Goal: Transaction & Acquisition: Purchase product/service

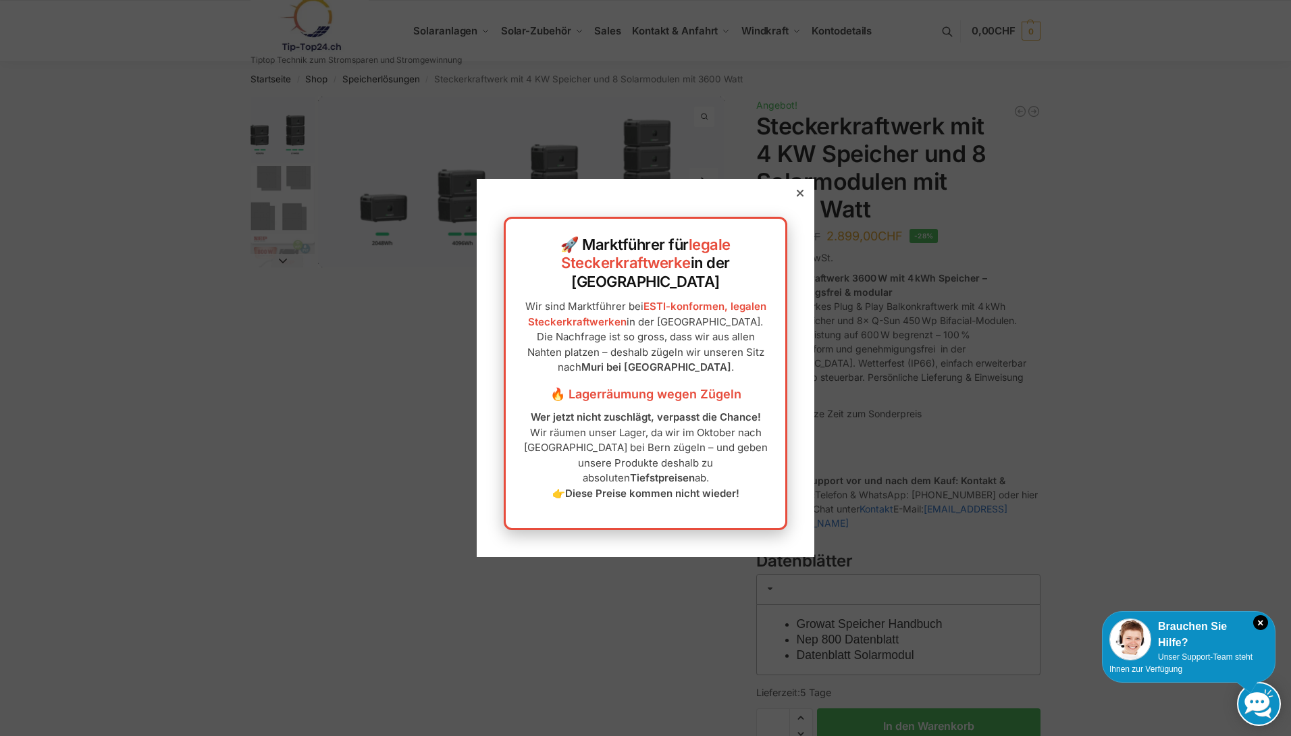
click at [783, 222] on div "🚀 Marktführer für legale Steckerkraftwerke in der [GEOGRAPHIC_DATA] Wir sind Ma…" at bounding box center [646, 368] width 338 height 378
click at [797, 197] on icon at bounding box center [800, 193] width 7 height 7
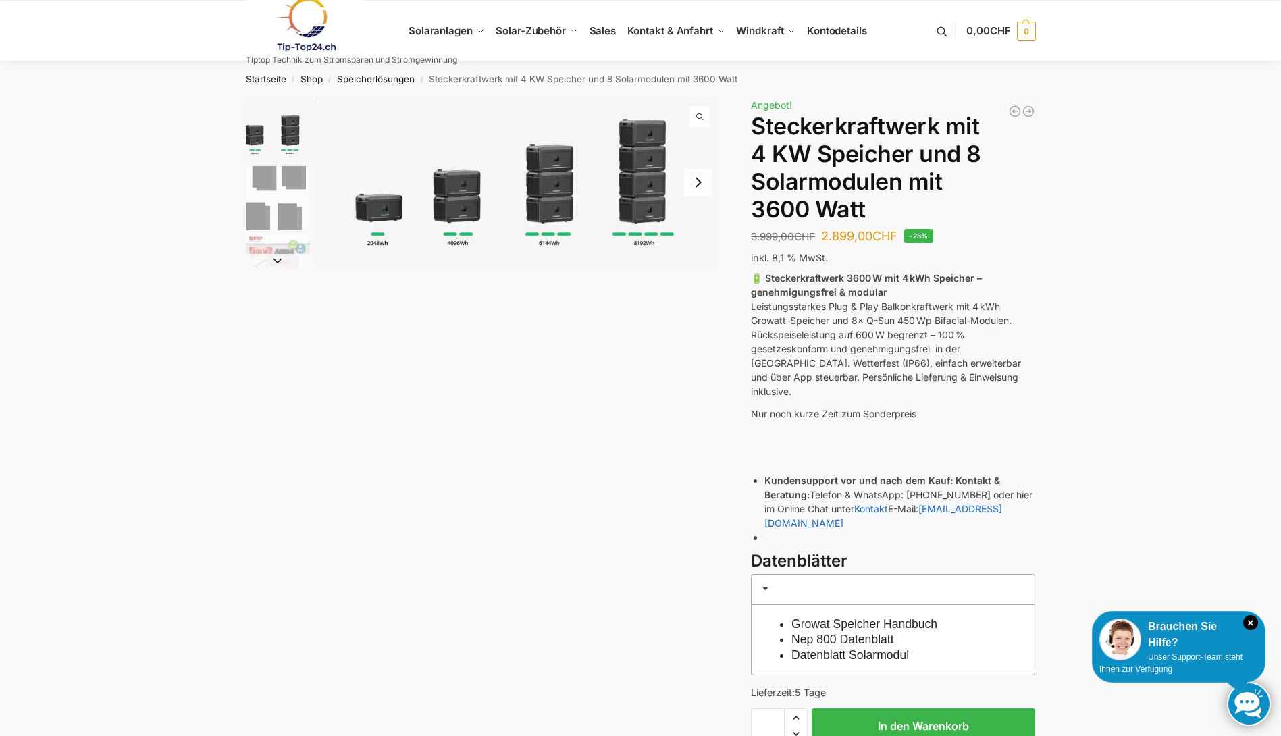
click at [277, 159] on img "1 / 9" at bounding box center [278, 130] width 64 height 66
click at [269, 228] on img "2 / 9" at bounding box center [278, 198] width 64 height 64
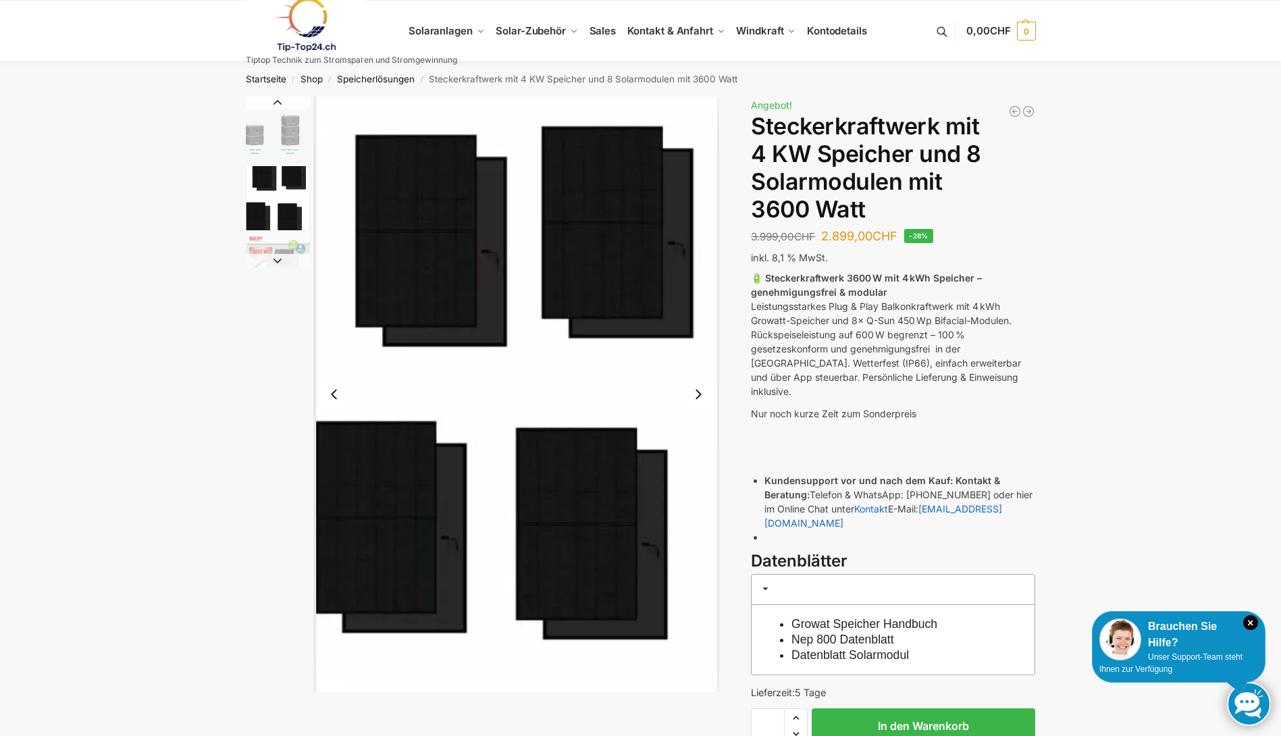
click at [262, 183] on img "2 / 9" at bounding box center [278, 198] width 64 height 64
click at [277, 99] on button "Previous slide" at bounding box center [278, 103] width 64 height 14
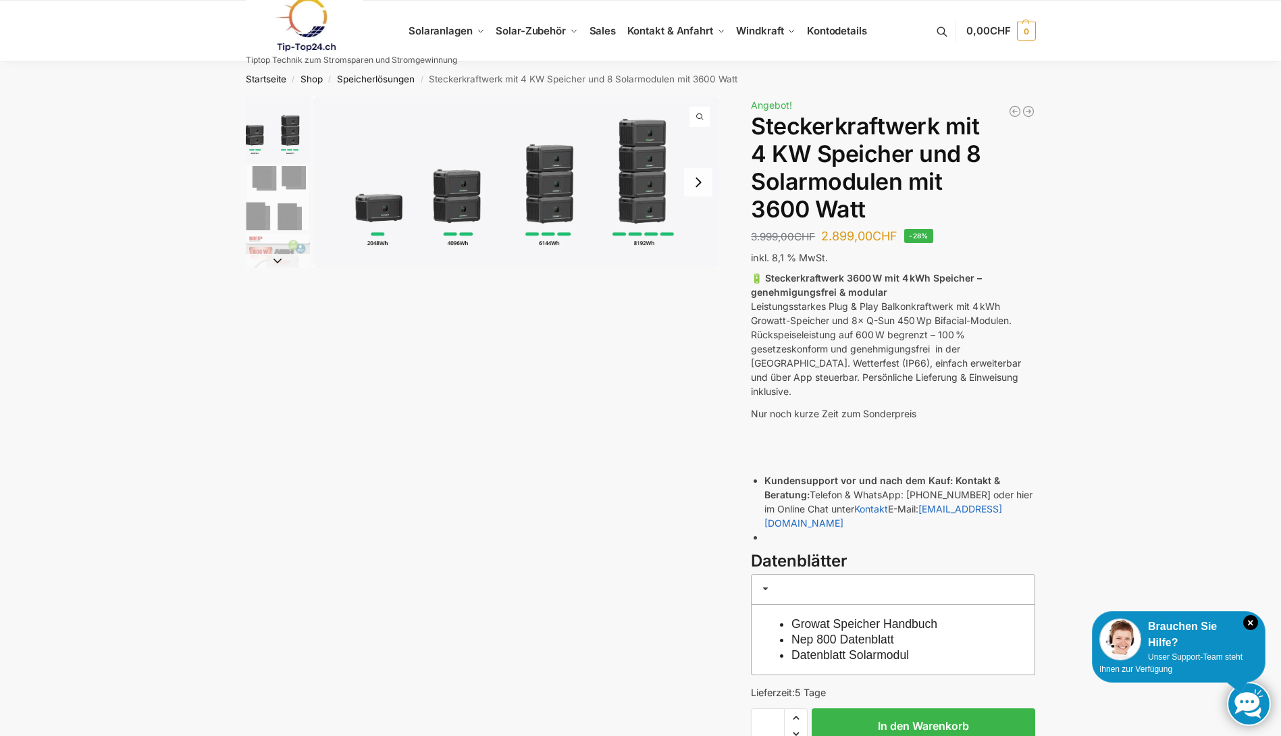
click at [625, 214] on img "1 / 9" at bounding box center [516, 182] width 407 height 171
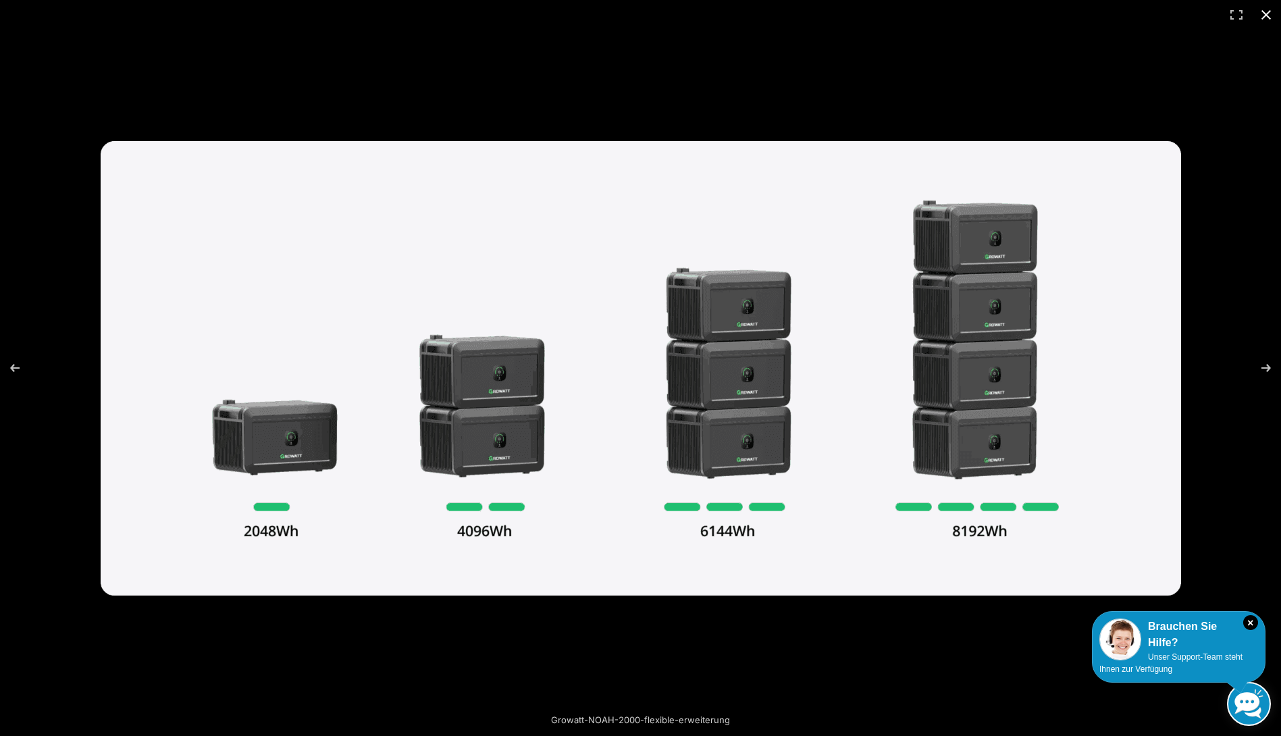
click at [1264, 17] on button "Close (Esc)" at bounding box center [1266, 15] width 30 height 30
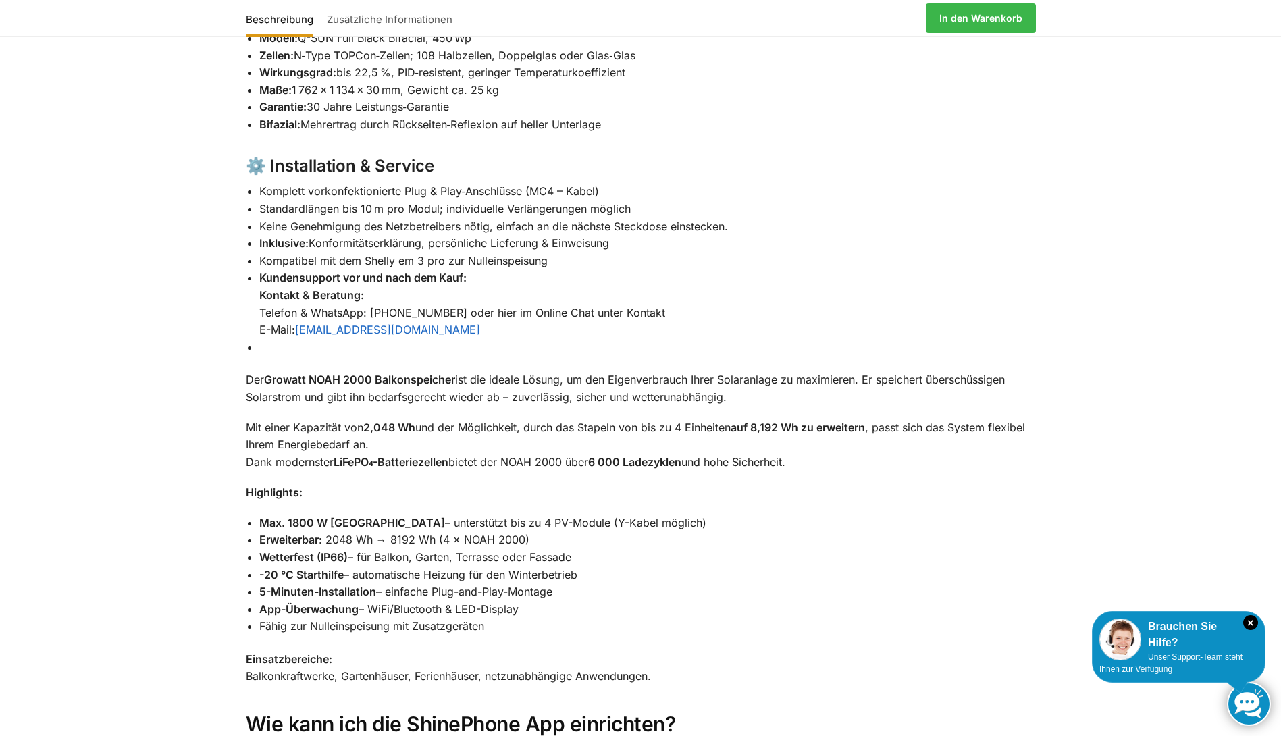
scroll to position [1229, 0]
